Goal: Task Accomplishment & Management: Manage account settings

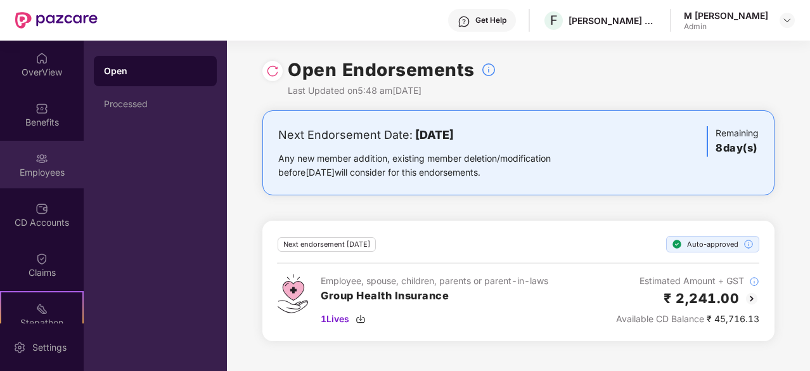
click at [57, 179] on div "Employees" at bounding box center [42, 165] width 84 height 48
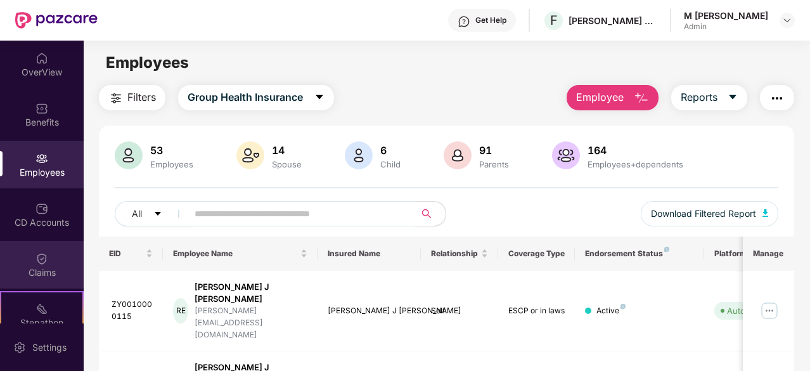
scroll to position [117, 0]
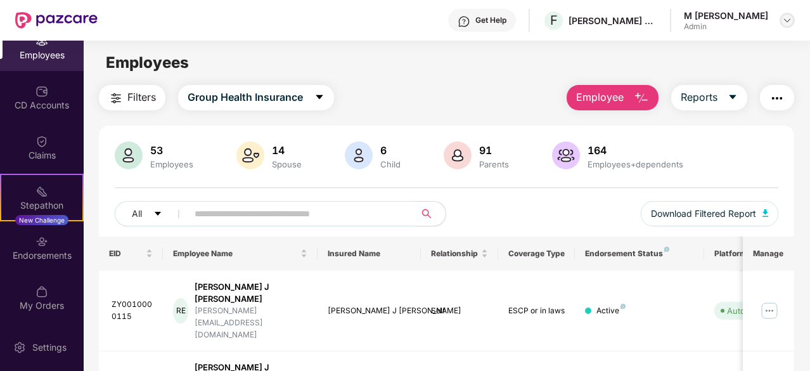
click at [790, 16] on img at bounding box center [787, 20] width 10 height 10
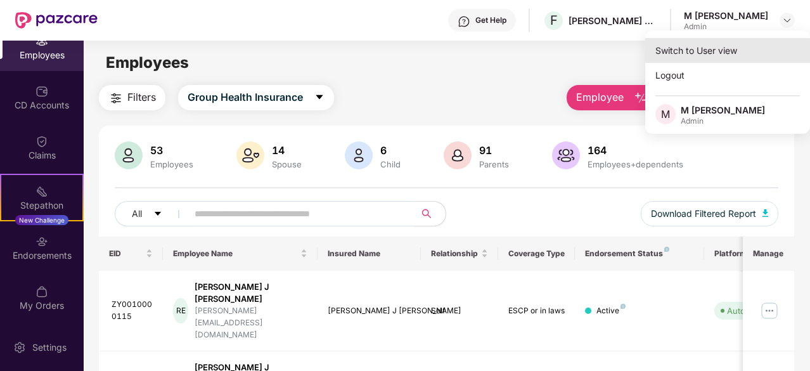
click at [744, 49] on div "Switch to User view" at bounding box center [727, 50] width 165 height 25
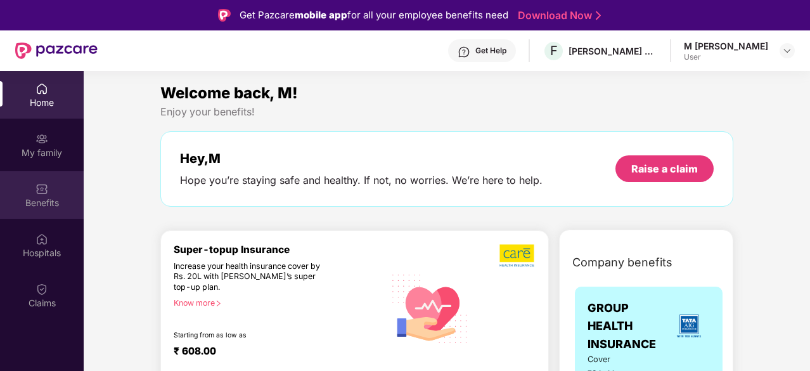
click at [44, 216] on div "Benefits" at bounding box center [42, 195] width 84 height 48
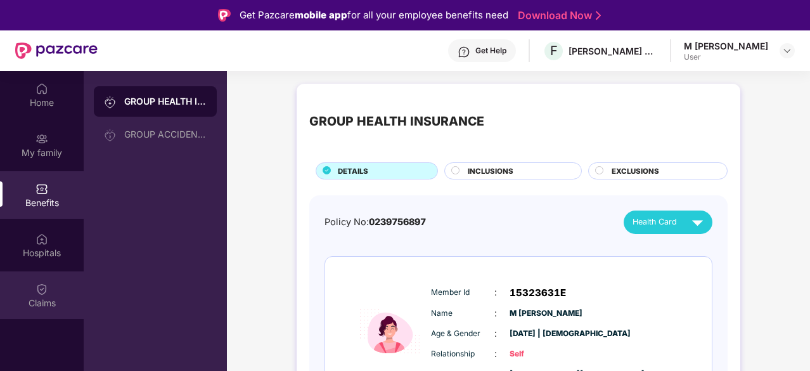
click at [46, 290] on img at bounding box center [41, 289] width 13 height 13
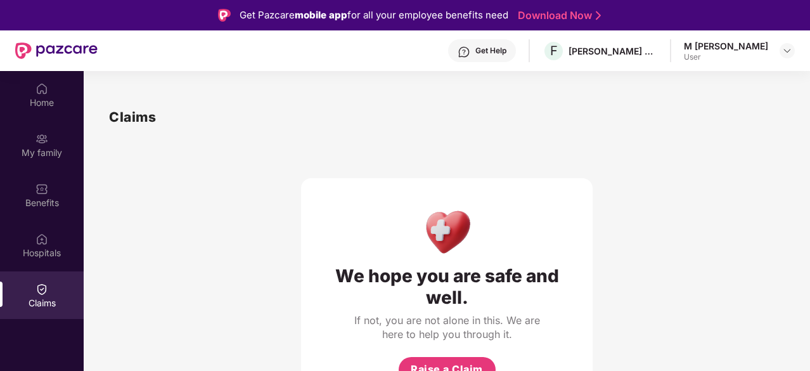
scroll to position [71, 0]
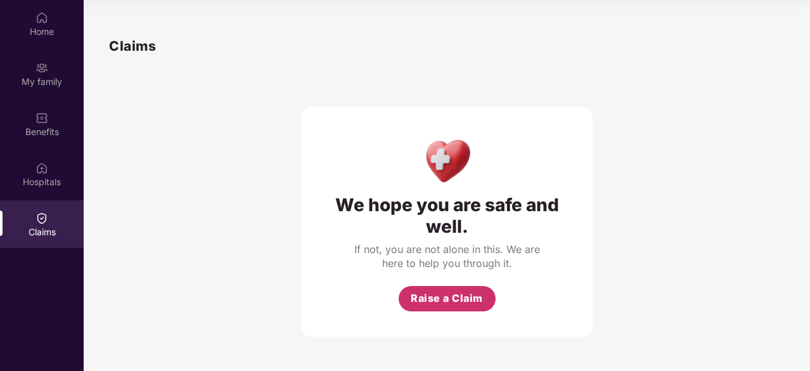
click at [444, 296] on span "Raise a Claim" at bounding box center [447, 298] width 72 height 16
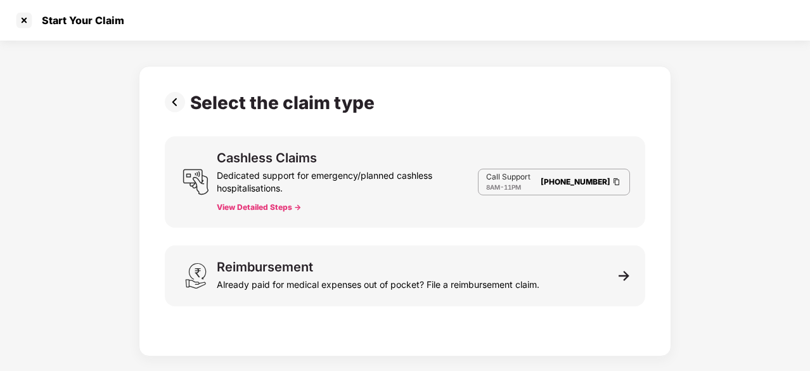
scroll to position [30, 0]
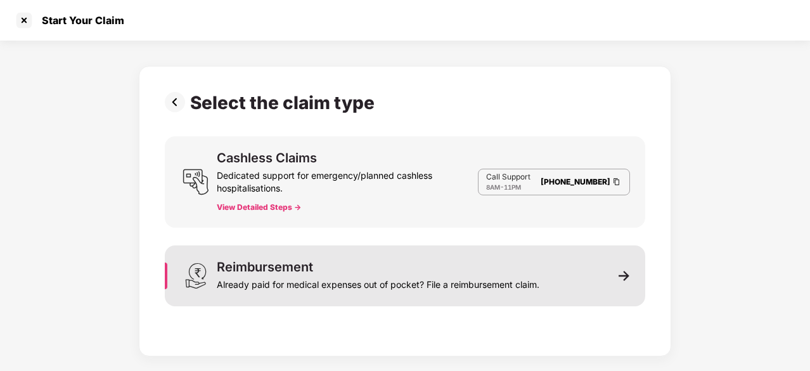
click at [508, 270] on div "Reimbursement Already paid for medical expenses out of pocket? File a reimburse…" at bounding box center [378, 276] width 323 height 30
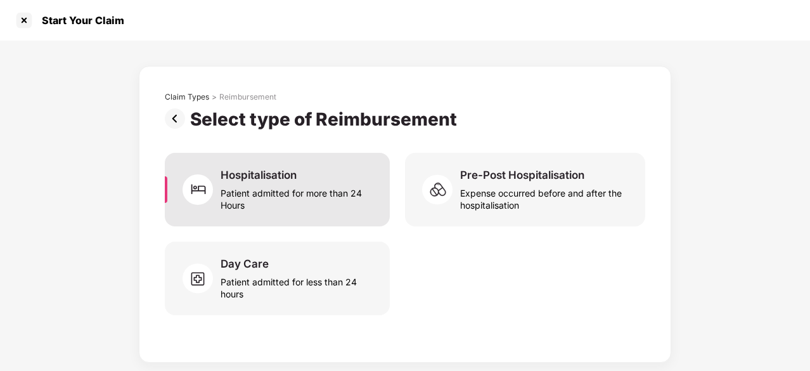
click at [307, 198] on div "Patient admitted for more than 24 Hours" at bounding box center [298, 196] width 154 height 29
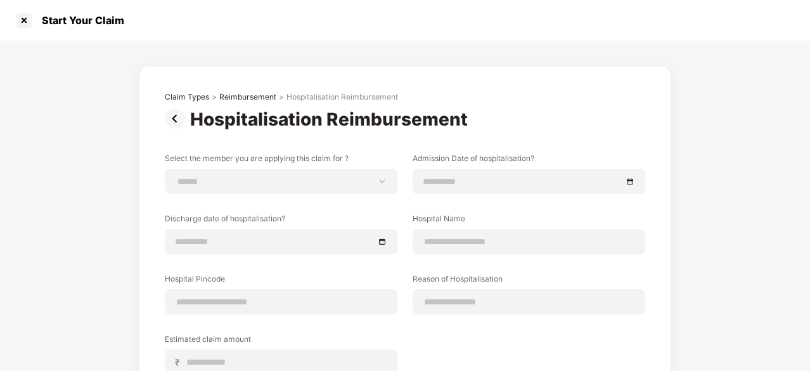
click at [351, 168] on label "Select the member you are applying this claim for ?" at bounding box center [281, 161] width 233 height 16
click at [330, 178] on select "**********" at bounding box center [281, 181] width 211 height 10
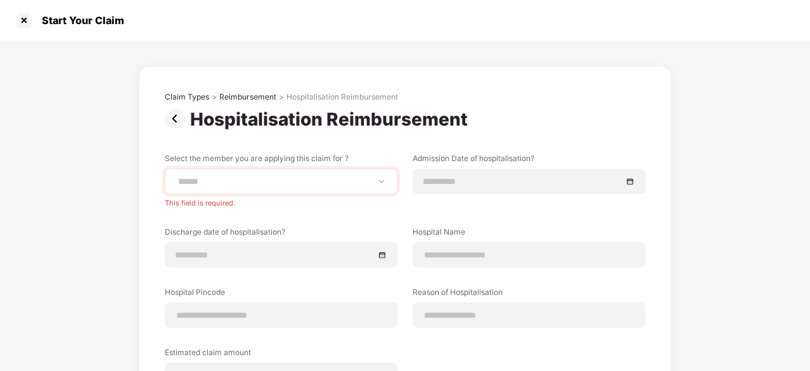
click at [344, 173] on div "**********" at bounding box center [281, 181] width 233 height 25
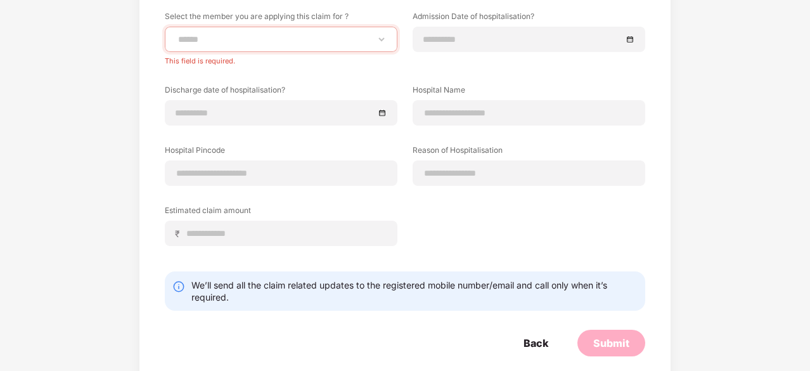
scroll to position [143, 0]
click at [535, 347] on div "Back" at bounding box center [536, 342] width 25 height 14
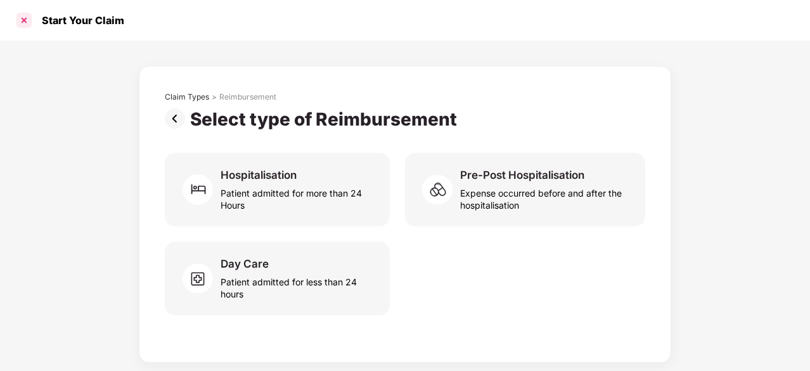
click at [23, 15] on div at bounding box center [24, 20] width 20 height 20
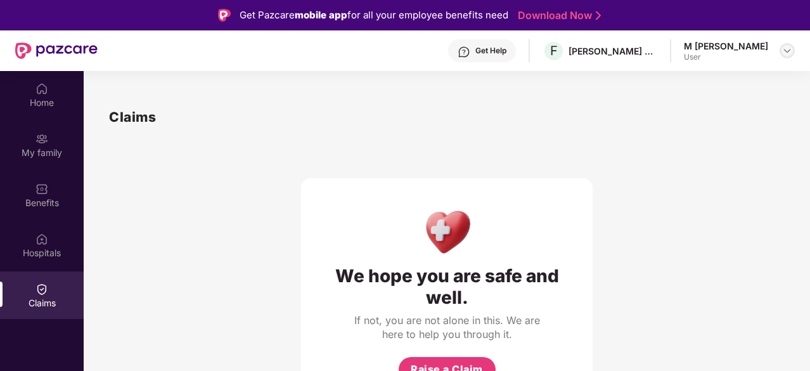
click at [790, 53] on img at bounding box center [787, 51] width 10 height 10
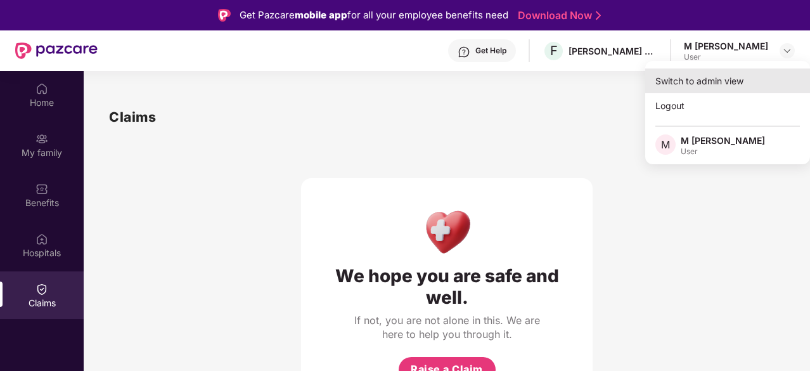
click at [702, 84] on div "Switch to admin view" at bounding box center [727, 80] width 165 height 25
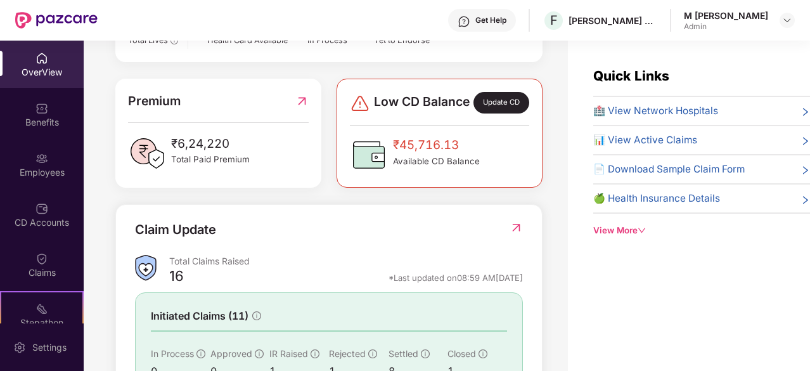
scroll to position [310, 0]
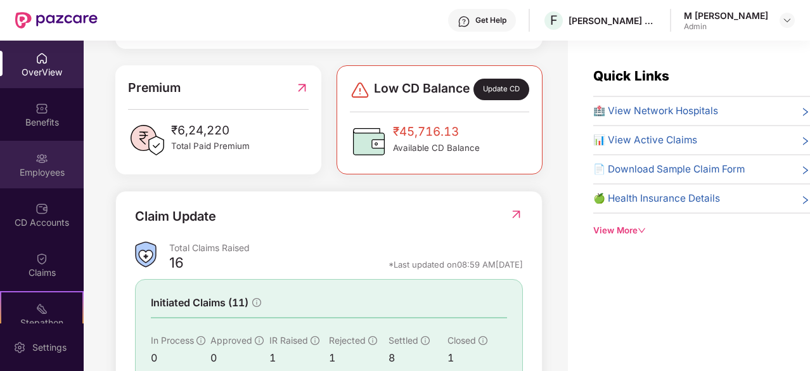
click at [58, 151] on div "Employees" at bounding box center [42, 165] width 84 height 48
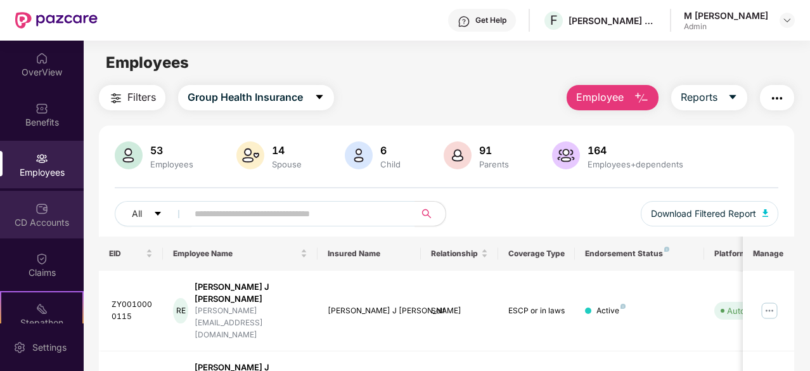
click at [64, 200] on div "CD Accounts" at bounding box center [42, 215] width 84 height 48
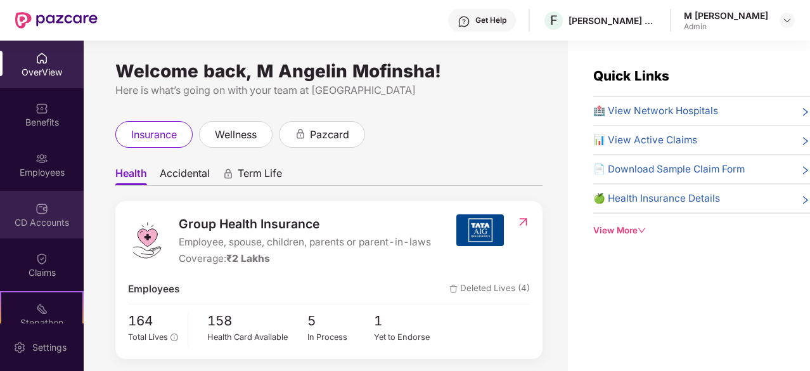
click at [40, 211] on img at bounding box center [41, 208] width 13 height 13
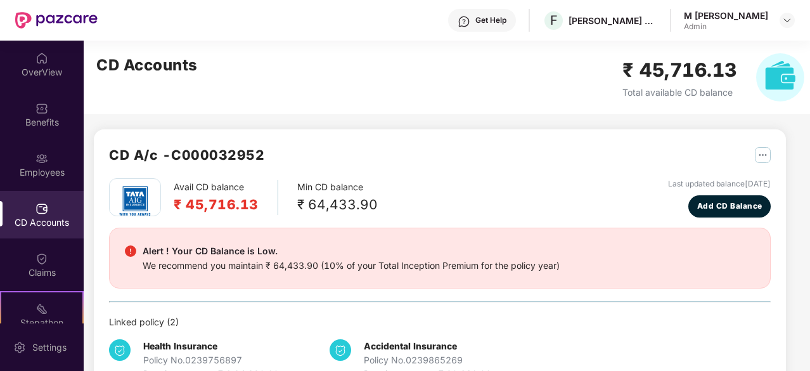
scroll to position [39, 0]
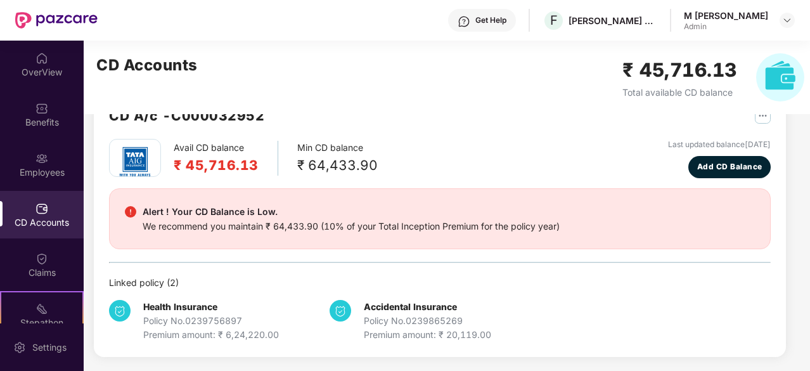
click at [384, 207] on div "Alert ! Your CD Balance is Low." at bounding box center [351, 211] width 417 height 15
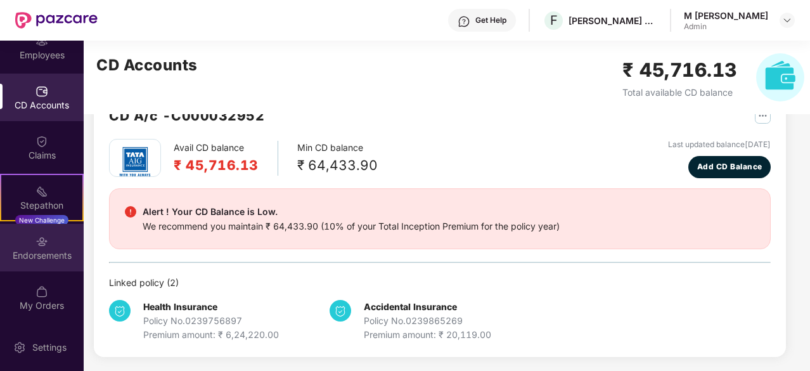
click at [41, 257] on div "Endorsements" at bounding box center [42, 255] width 84 height 13
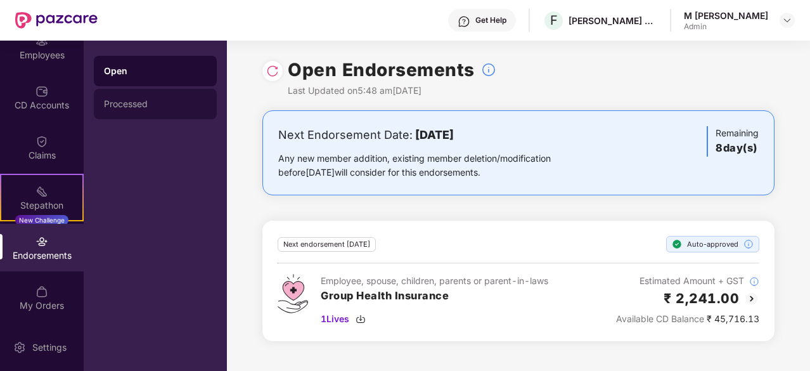
click at [131, 106] on div "Processed" at bounding box center [155, 104] width 103 height 10
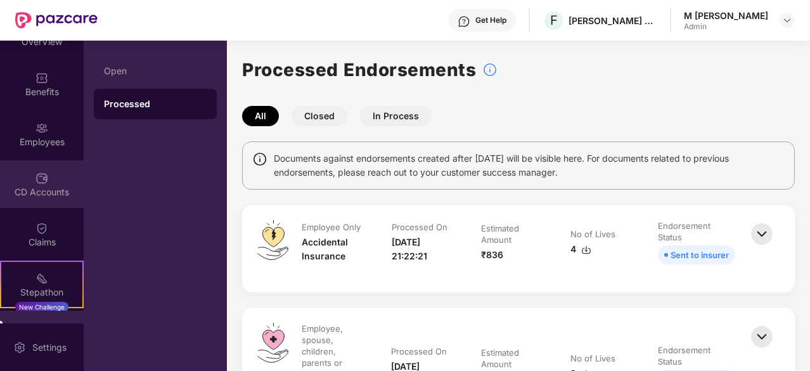
scroll to position [30, 0]
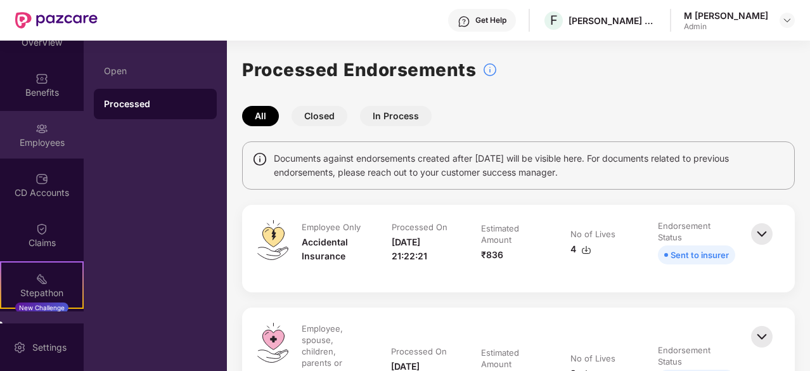
click at [42, 132] on img at bounding box center [41, 128] width 13 height 13
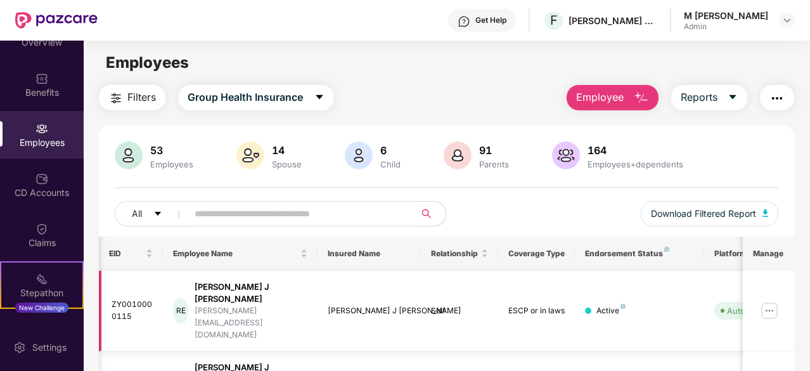
scroll to position [0, 13]
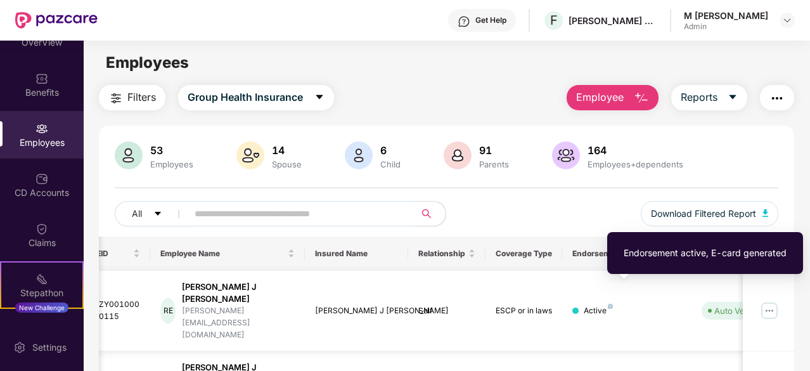
click at [610, 304] on img at bounding box center [610, 306] width 5 height 5
